Goal: Task Accomplishment & Management: Use online tool/utility

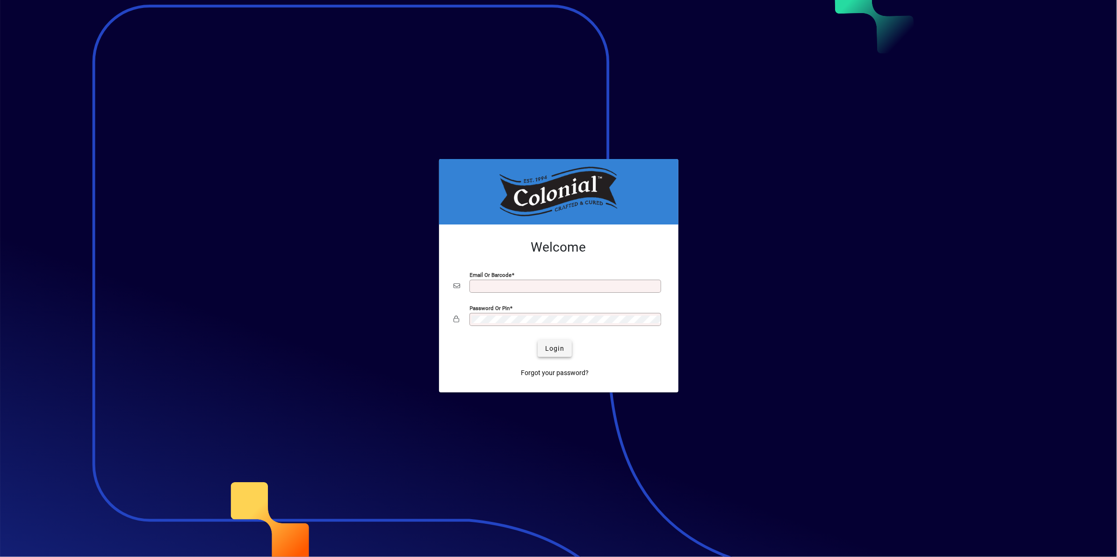
type input "**********"
click at [552, 346] on span "Login" at bounding box center [554, 349] width 19 height 10
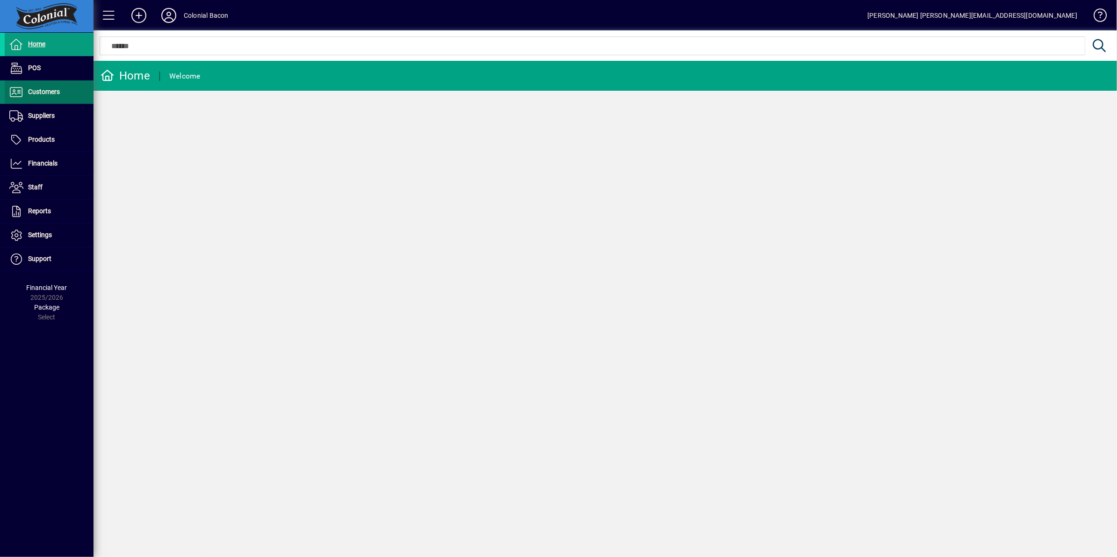
click at [31, 87] on span "Customers" at bounding box center [32, 92] width 55 height 11
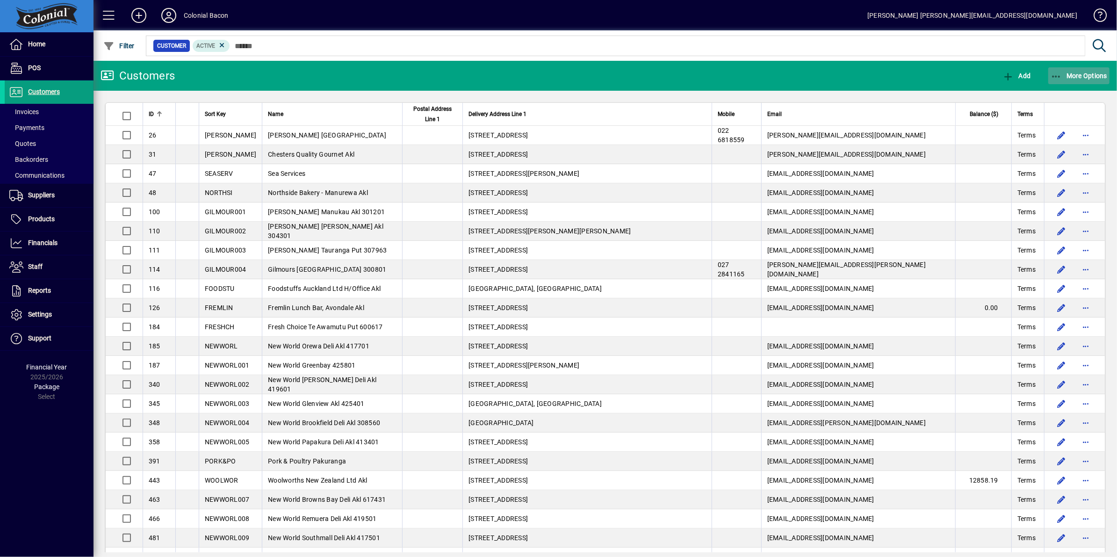
click at [1085, 78] on span "More Options" at bounding box center [1079, 75] width 57 height 7
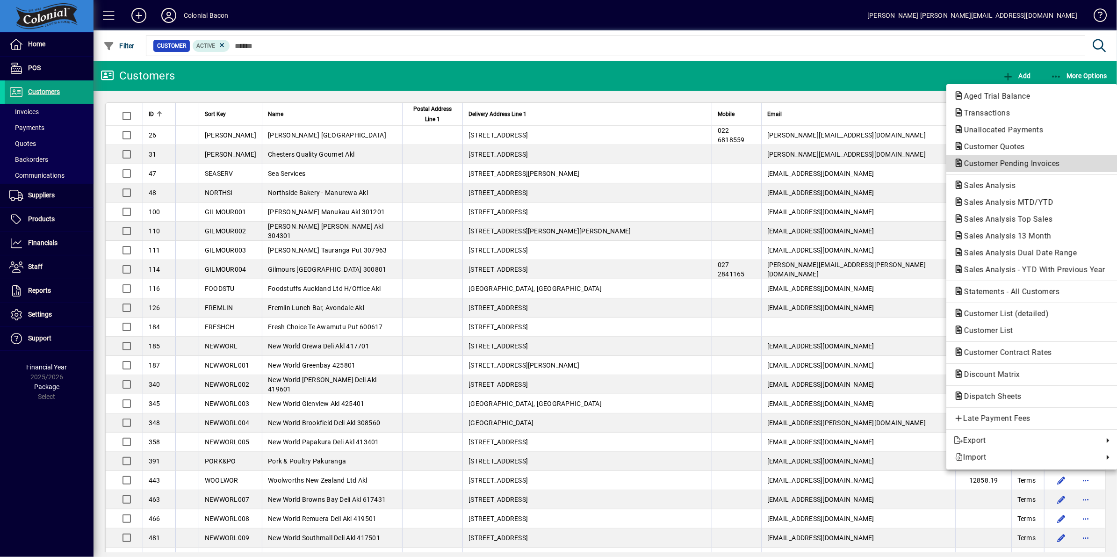
click at [985, 164] on span "Customer Pending Invoices" at bounding box center [1009, 163] width 111 height 9
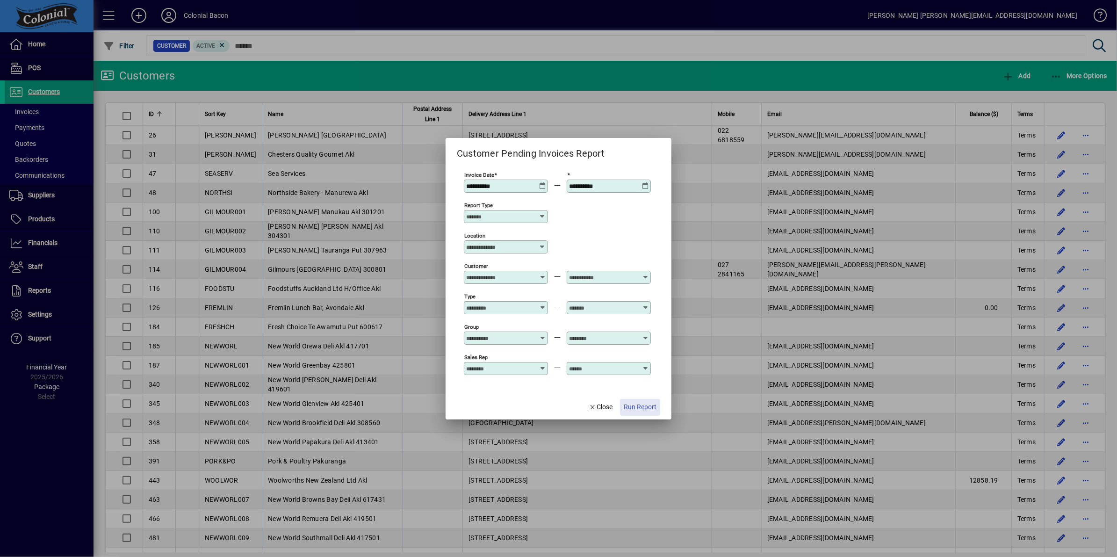
click at [644, 403] on span "Run Report" at bounding box center [640, 407] width 33 height 10
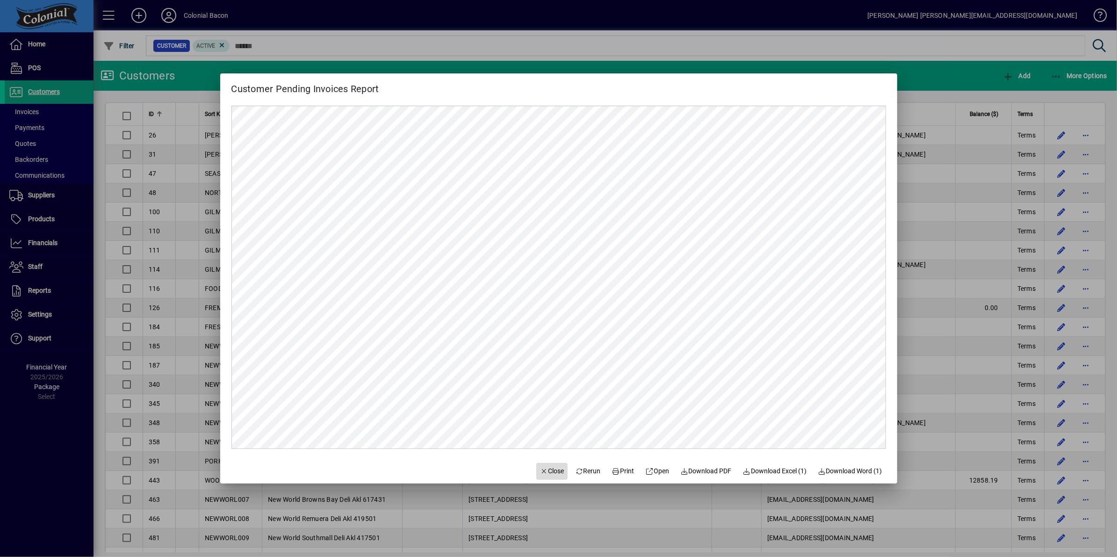
click at [546, 471] on span "Close" at bounding box center [552, 471] width 24 height 10
